Goal: Find contact information: Find contact information

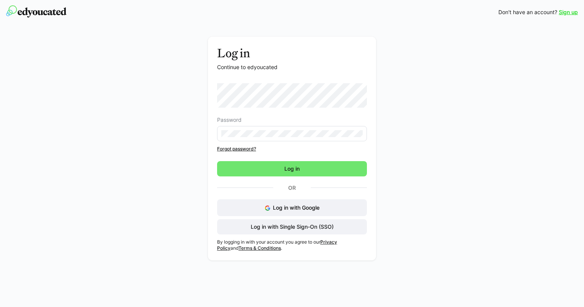
click at [319, 210] on span "Log in with Google" at bounding box center [296, 207] width 47 height 6
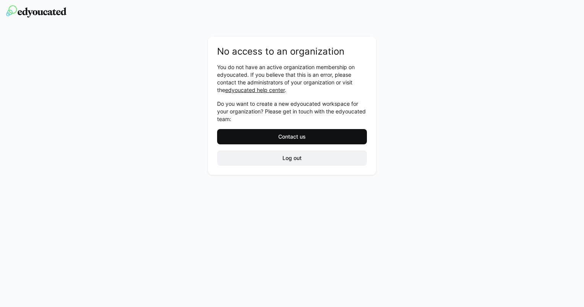
click at [318, 136] on span "Contact us" at bounding box center [292, 136] width 150 height 15
